Goal: Task Accomplishment & Management: Manage account settings

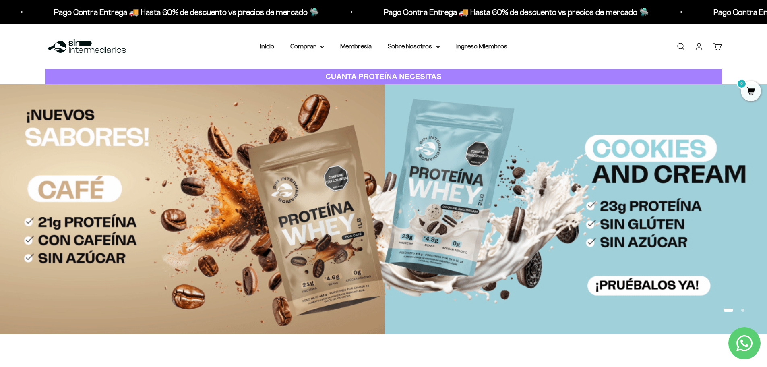
click at [695, 51] on link "Iniciar sesión" at bounding box center [699, 46] width 9 height 9
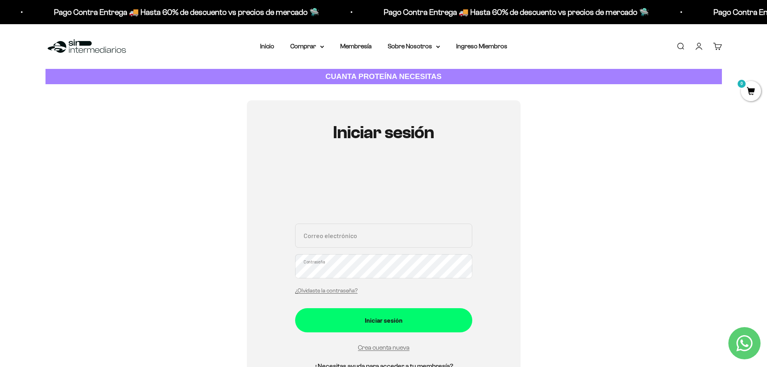
click at [350, 230] on input "Correo electrónico" at bounding box center [383, 235] width 177 height 24
type input "mate"
